Goal: Transaction & Acquisition: Purchase product/service

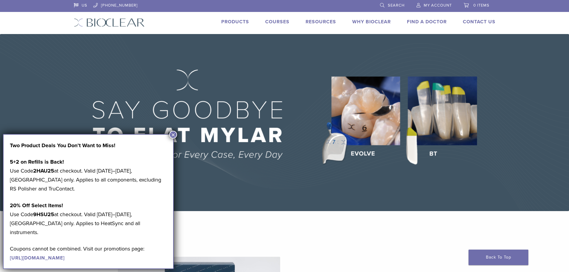
click at [232, 19] on link "Products" at bounding box center [235, 22] width 28 height 6
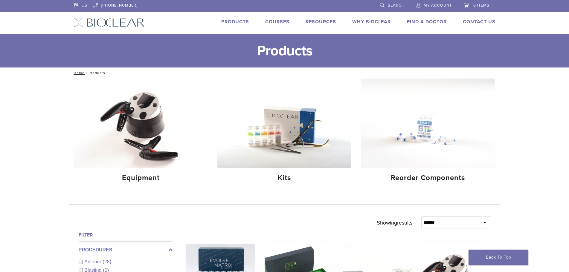
click at [234, 21] on link "Products" at bounding box center [235, 22] width 28 height 6
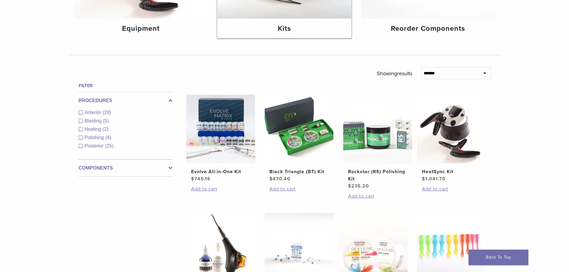
scroll to position [120, 0]
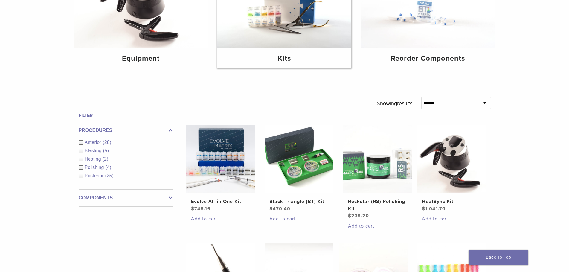
click at [265, 38] on img at bounding box center [284, 3] width 134 height 89
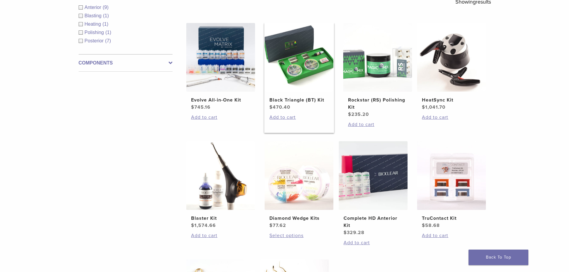
scroll to position [120, 0]
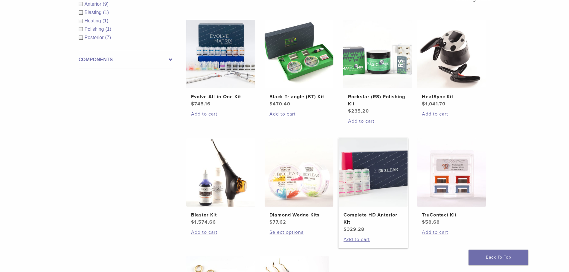
click at [353, 214] on h2 "Complete HD Anterior Kit" at bounding box center [372, 219] width 59 height 14
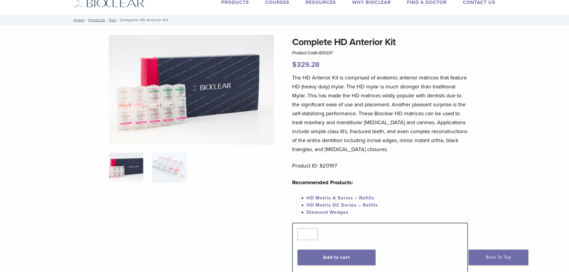
scroll to position [30, 0]
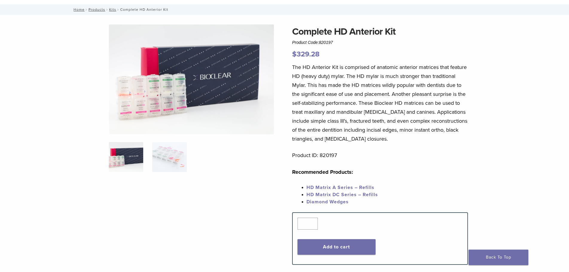
drag, startPoint x: 321, startPoint y: 42, endPoint x: 329, endPoint y: 42, distance: 7.5
click at [329, 42] on span "820197" at bounding box center [326, 42] width 14 height 5
drag, startPoint x: 319, startPoint y: 43, endPoint x: 334, endPoint y: 42, distance: 15.3
click at [334, 42] on div "Complete HD Anterior Kit Product Code: 820197 $ 329.28" at bounding box center [380, 42] width 176 height 35
click at [337, 45] on div "Complete HD Anterior Kit Product Code: 820197 $ 329.28" at bounding box center [380, 42] width 176 height 35
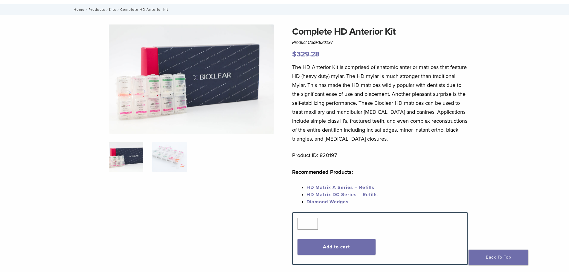
click at [380, 48] on div "Complete HD Anterior Kit Product Code: 820197 $ 329.28" at bounding box center [380, 42] width 176 height 35
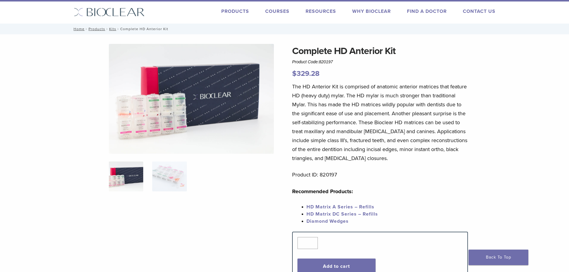
scroll to position [0, 0]
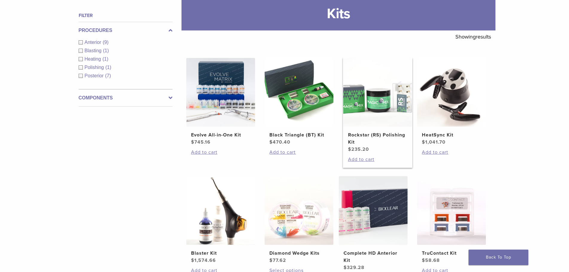
scroll to position [90, 0]
